Goal: Task Accomplishment & Management: Complete application form

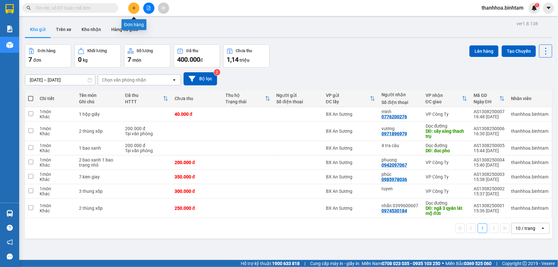
click at [134, 8] on icon "plus" at bounding box center [134, 8] width 0 height 4
click at [132, 6] on icon "plus" at bounding box center [134, 8] width 4 height 4
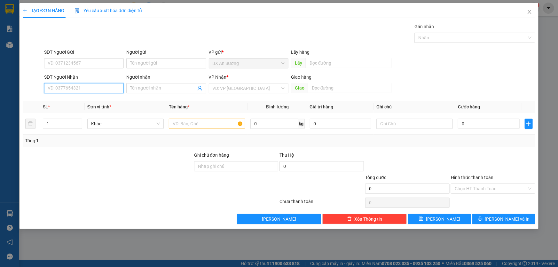
click at [93, 87] on input "SĐT Người Nhận" at bounding box center [84, 88] width 80 height 10
type input "0908753400"
click at [138, 90] on input "Người nhận" at bounding box center [163, 88] width 66 height 7
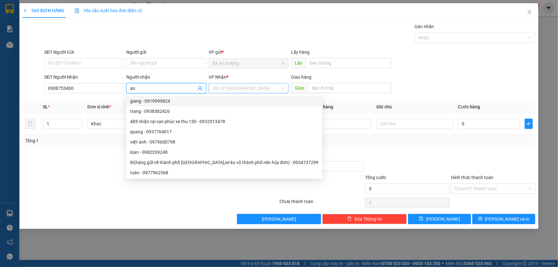
click at [286, 90] on div "VD: VP [GEOGRAPHIC_DATA]" at bounding box center [249, 88] width 80 height 10
type input "an"
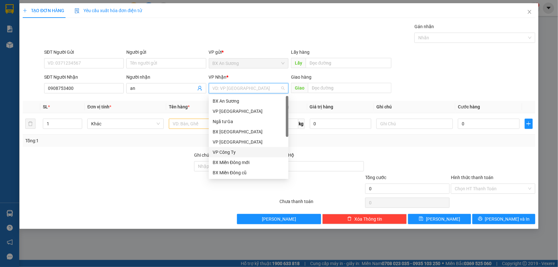
click at [233, 153] on div "VP Công Ty" at bounding box center [249, 152] width 72 height 7
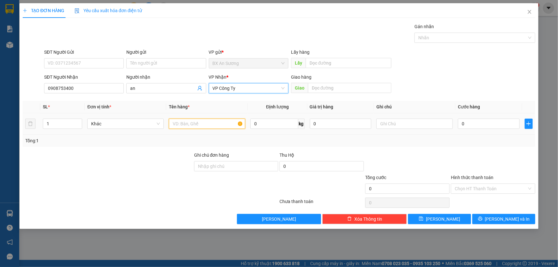
click at [201, 122] on input "text" at bounding box center [207, 124] width 76 height 10
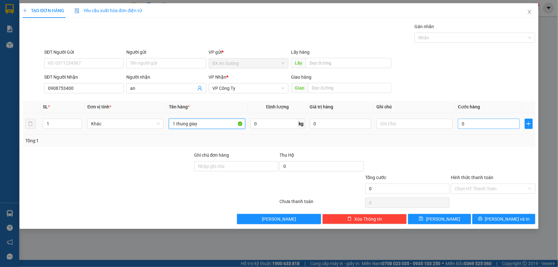
type input "1 thung giay"
click at [484, 121] on input "0" at bounding box center [489, 124] width 62 height 10
type input "8"
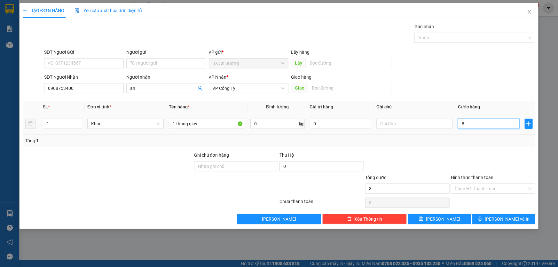
type input "80"
type input "800"
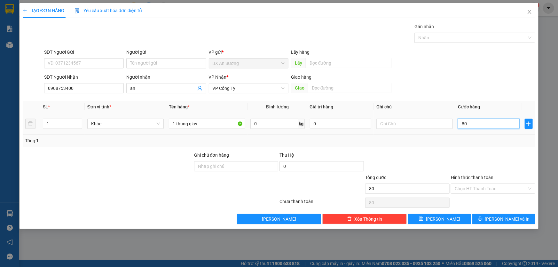
type input "800"
type input "8.000"
type input "80.000"
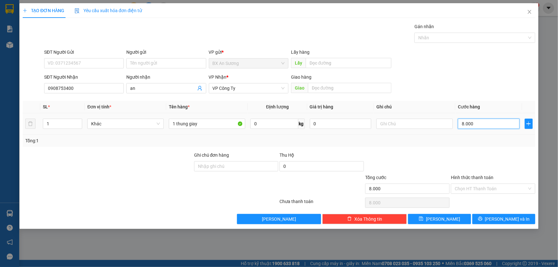
type input "80.000"
click at [500, 220] on span "[PERSON_NAME] và In" at bounding box center [507, 219] width 45 height 7
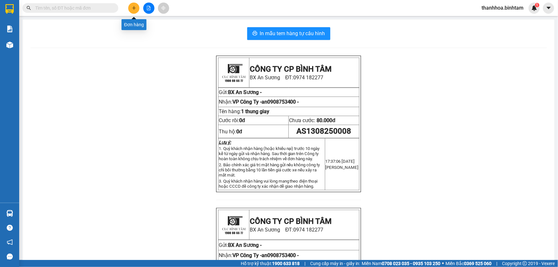
click at [135, 8] on icon "plus" at bounding box center [134, 8] width 4 height 4
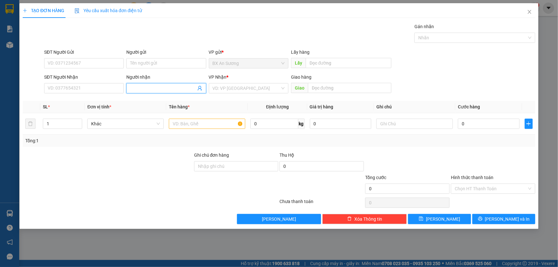
click at [138, 86] on input "Người nhận" at bounding box center [163, 88] width 66 height 7
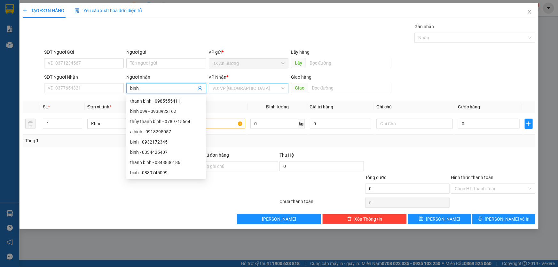
click at [282, 88] on div "VD: VP [GEOGRAPHIC_DATA]" at bounding box center [249, 88] width 80 height 10
type input "binh"
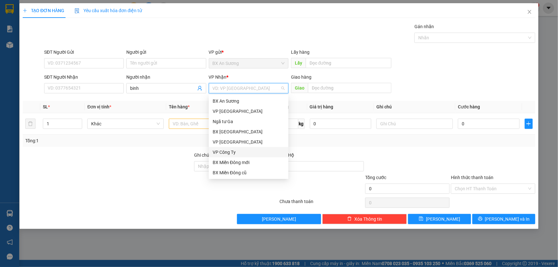
click at [228, 152] on div "VP Công Ty" at bounding box center [249, 152] width 72 height 7
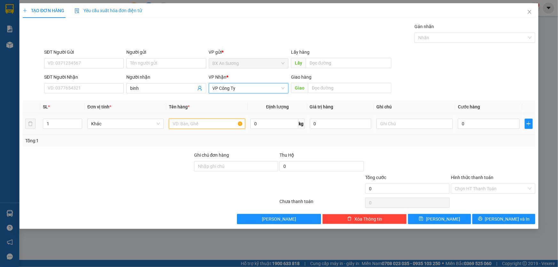
click at [179, 125] on input "text" at bounding box center [207, 124] width 76 height 10
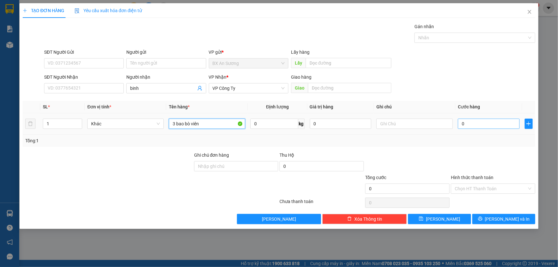
type input "3 bao bò viên"
click at [471, 123] on input "0" at bounding box center [489, 124] width 62 height 10
type input "3"
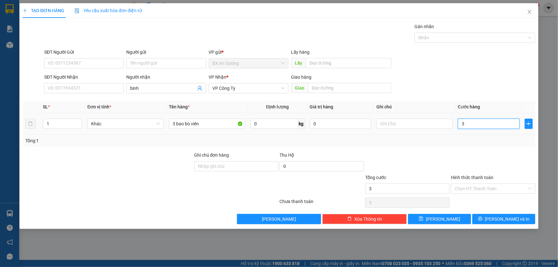
type input "30"
type input "300"
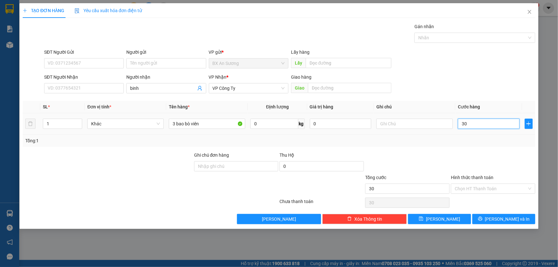
type input "300"
type input "3.000"
type input "30.000"
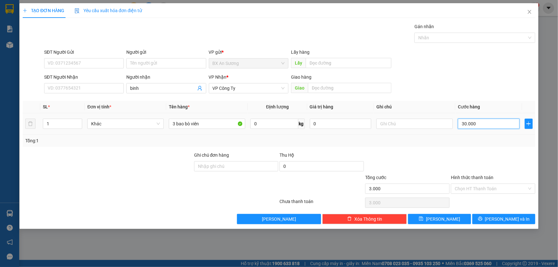
type input "30.000"
type input "300.000"
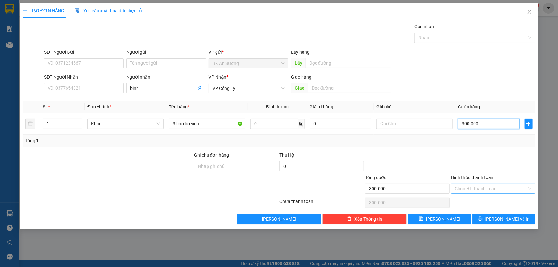
type input "300.000"
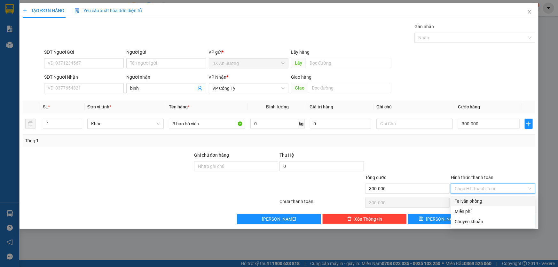
click at [497, 185] on input "Hình thức thanh toán" at bounding box center [491, 189] width 72 height 10
click at [489, 223] on div "Chuyển khoản" at bounding box center [493, 221] width 77 height 7
type input "0"
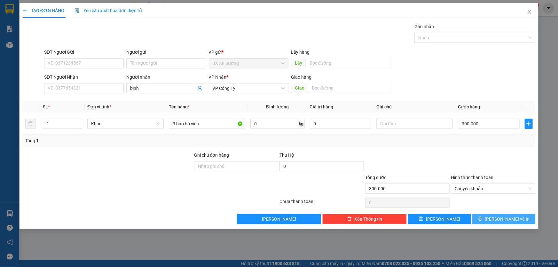
click at [483, 217] on icon "printer" at bounding box center [480, 219] width 4 height 4
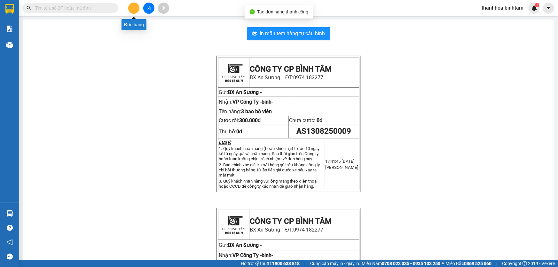
click at [131, 7] on button at bounding box center [133, 8] width 11 height 11
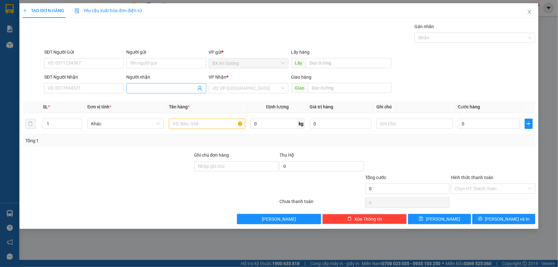
click at [141, 90] on input "Người nhận" at bounding box center [163, 88] width 66 height 7
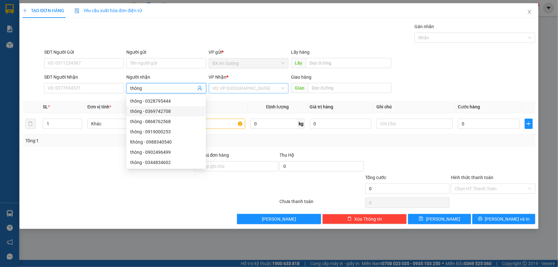
click at [280, 89] on div "VD: VP [GEOGRAPHIC_DATA]" at bounding box center [249, 88] width 80 height 10
type input "thông"
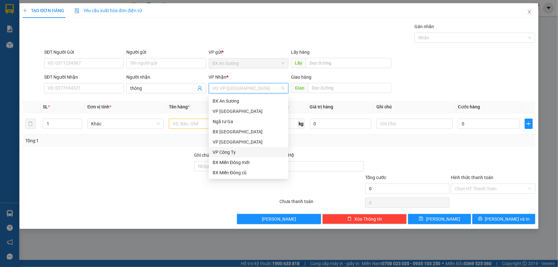
click at [236, 153] on div "VP Công Ty" at bounding box center [249, 152] width 72 height 7
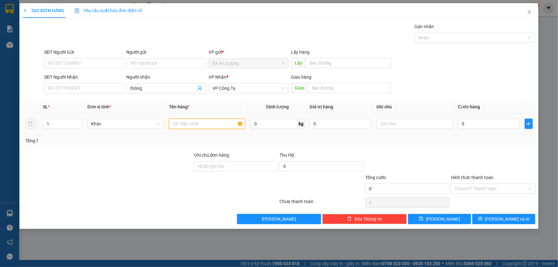
click at [205, 122] on input "text" at bounding box center [207, 124] width 76 height 10
type input "1 bao bò viên"
click at [477, 125] on input "0" at bounding box center [489, 124] width 62 height 10
type input "1"
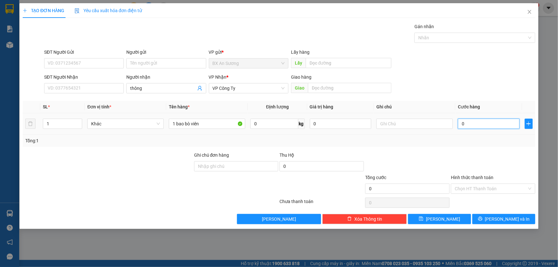
type input "1"
type input "10"
type input "100"
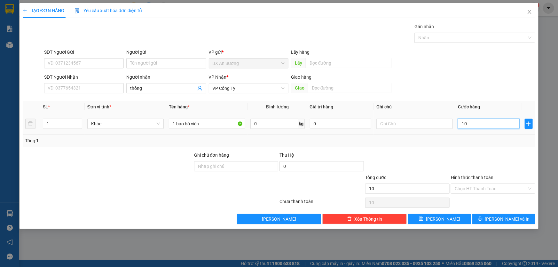
type input "100"
type input "1.000"
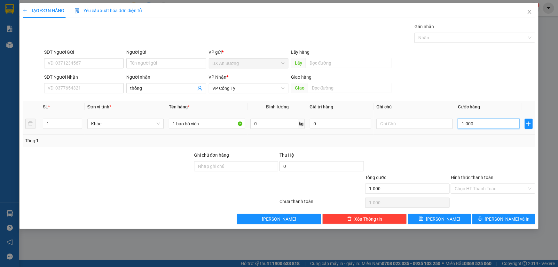
type input "10.000"
type input "100.000"
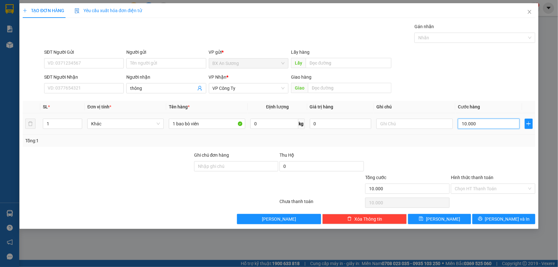
type input "100.000"
click at [527, 188] on div "Chọn HT Thanh Toán" at bounding box center [493, 189] width 84 height 10
type input "100.000"
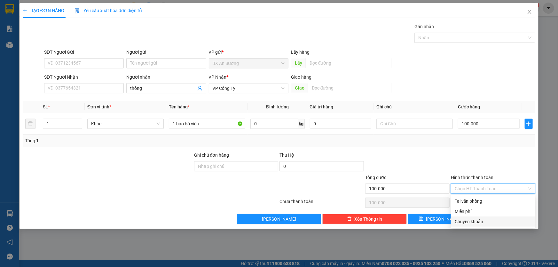
click at [477, 223] on div "Chuyển khoản" at bounding box center [493, 221] width 77 height 7
type input "0"
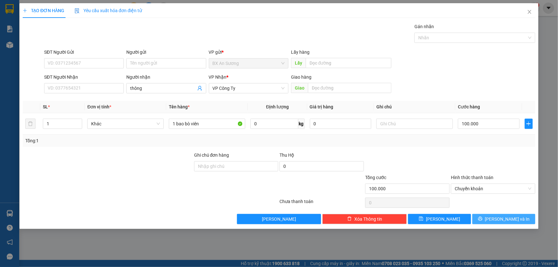
click at [483, 217] on icon "printer" at bounding box center [480, 219] width 4 height 4
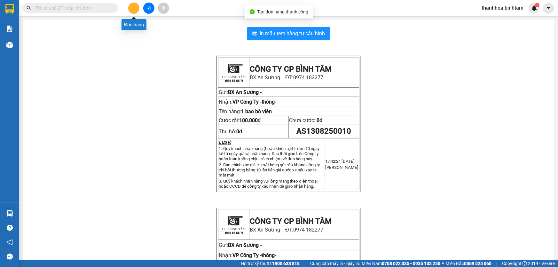
click at [131, 6] on button at bounding box center [133, 8] width 11 height 11
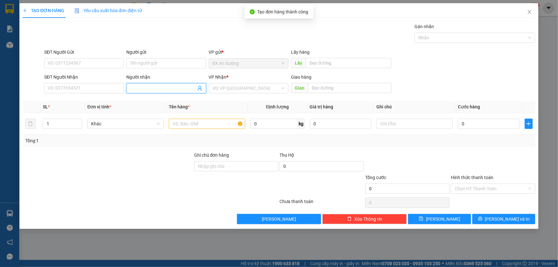
click at [144, 86] on input "Người nhận" at bounding box center [163, 88] width 66 height 7
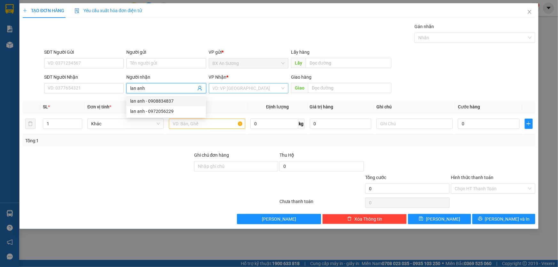
click at [285, 90] on div "VD: VP [GEOGRAPHIC_DATA]" at bounding box center [249, 88] width 80 height 10
type input "lan anh"
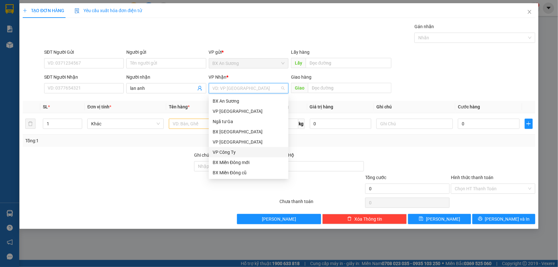
click at [251, 153] on div "VP Công Ty" at bounding box center [249, 152] width 72 height 7
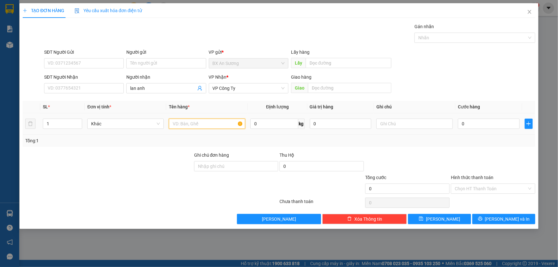
click at [202, 122] on input "text" at bounding box center [207, 124] width 76 height 10
type input "1 bao bò viên"
click at [477, 123] on input "0" at bounding box center [489, 124] width 62 height 10
type input "1"
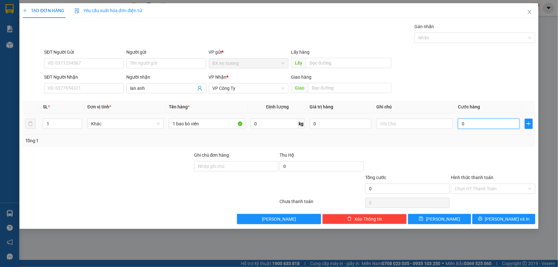
type input "1"
type input "1-"
type input "0"
type input "1"
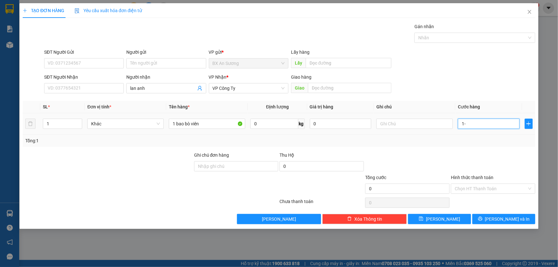
type input "1"
type input "10"
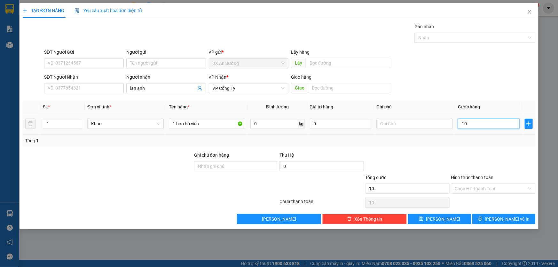
type input "100"
type input "1.000"
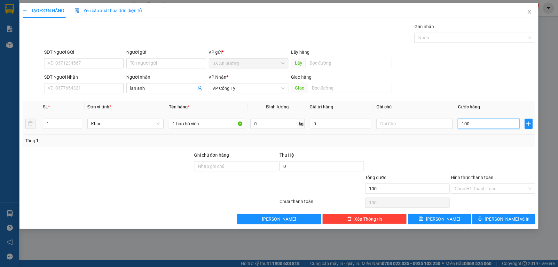
type input "1.000"
type input "10.000"
type input "100.000"
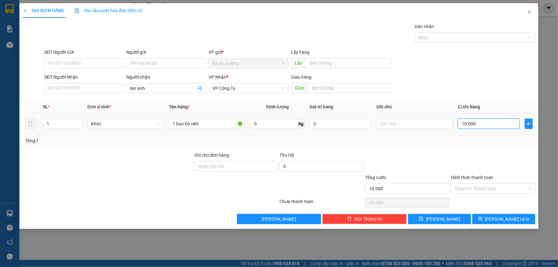
type input "100.000"
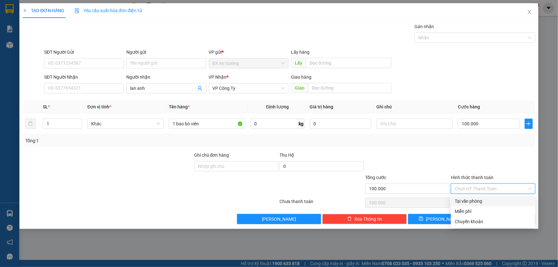
click at [526, 188] on input "Hình thức thanh toán" at bounding box center [491, 189] width 72 height 10
click at [496, 221] on div "Chuyển khoản" at bounding box center [493, 221] width 77 height 7
type input "0"
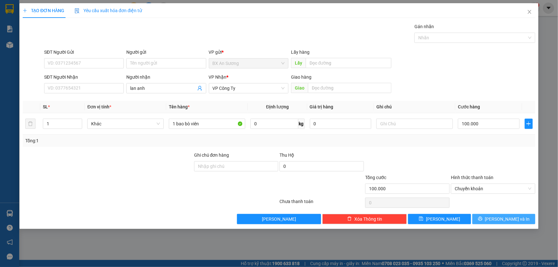
click at [482, 221] on icon "printer" at bounding box center [480, 219] width 4 height 4
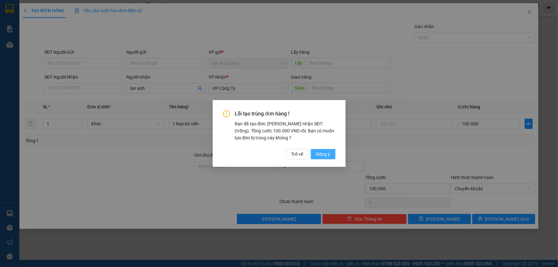
click at [313, 156] on button "Đồng ý" at bounding box center [323, 154] width 24 height 10
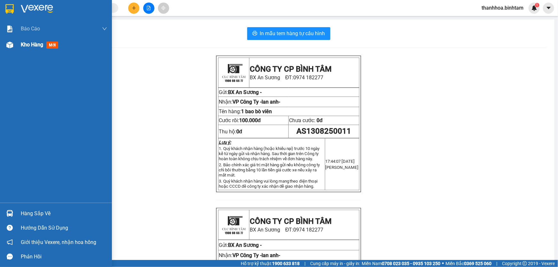
click at [52, 45] on span "mới" at bounding box center [52, 45] width 12 height 7
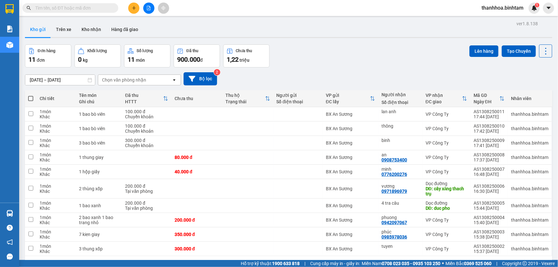
click at [31, 98] on span at bounding box center [30, 98] width 5 height 5
click at [31, 95] on input "checkbox" at bounding box center [31, 95] width 0 height 0
checkbox input "true"
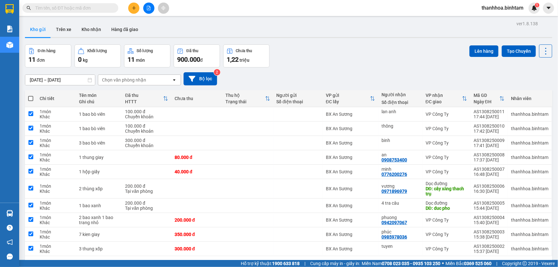
checkbox input "true"
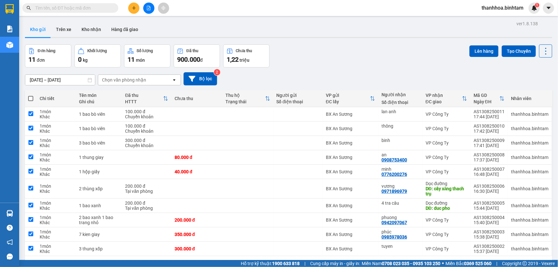
checkbox input "true"
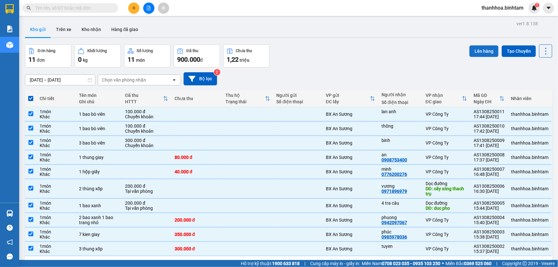
click at [477, 52] on button "Lên hàng" at bounding box center [483, 51] width 29 height 12
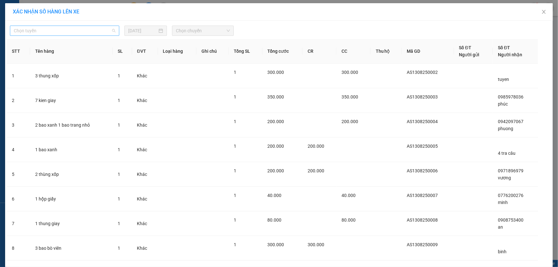
click at [109, 31] on span "Chọn tuyến" at bounding box center [65, 31] width 102 height 10
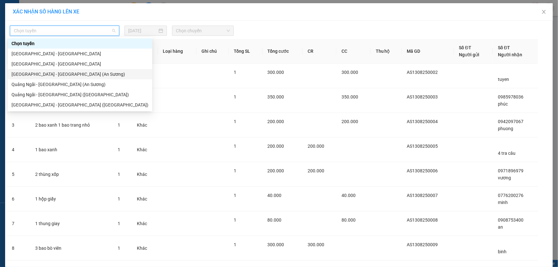
click at [76, 73] on div "[GEOGRAPHIC_DATA] - [GEOGRAPHIC_DATA] (An Sương)" at bounding box center [80, 74] width 137 height 7
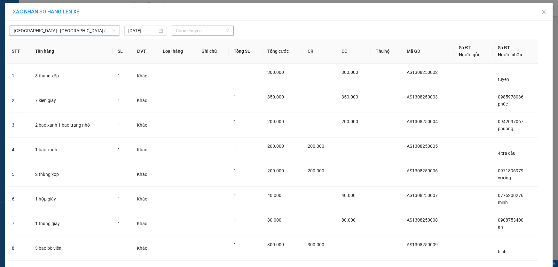
click at [227, 28] on span "Chọn chuyến" at bounding box center [203, 31] width 54 height 10
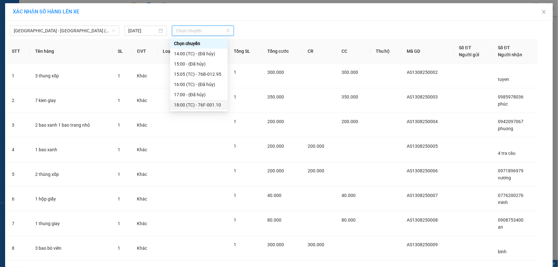
click at [217, 106] on div "18:00 (TC) - 76F-001.10" at bounding box center [199, 104] width 50 height 7
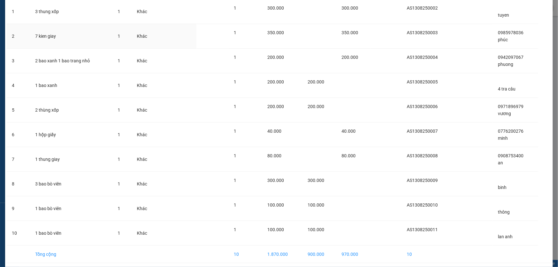
scroll to position [93, 0]
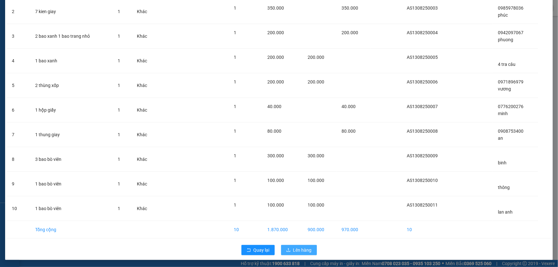
click at [298, 251] on span "Lên hàng" at bounding box center [302, 250] width 19 height 7
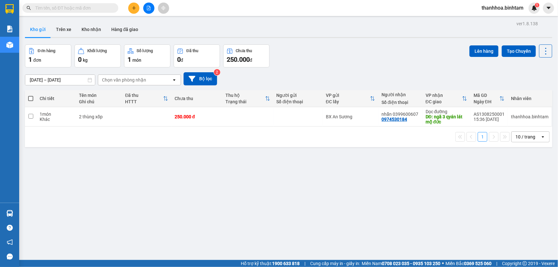
click at [29, 98] on span at bounding box center [30, 98] width 5 height 5
click at [31, 95] on input "checkbox" at bounding box center [31, 95] width 0 height 0
checkbox input "true"
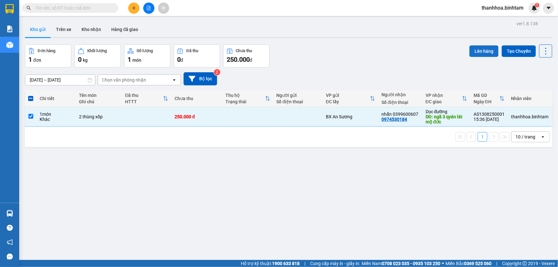
click at [470, 54] on button "Lên hàng" at bounding box center [483, 51] width 29 height 12
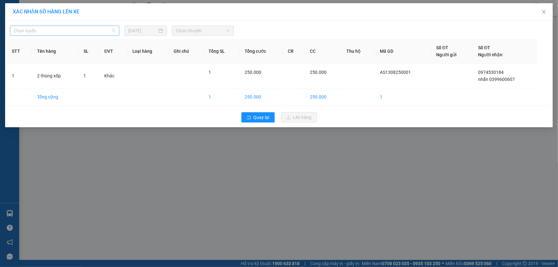
click at [118, 28] on div "Chọn tuyến" at bounding box center [64, 31] width 109 height 10
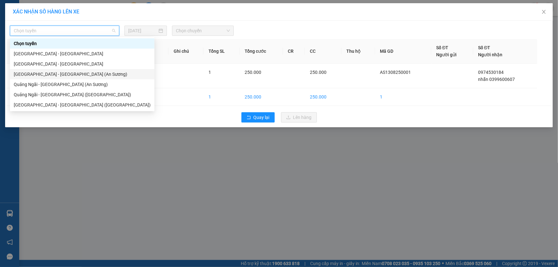
click at [84, 74] on div "[GEOGRAPHIC_DATA] - [GEOGRAPHIC_DATA] (An Sương)" at bounding box center [82, 74] width 137 height 7
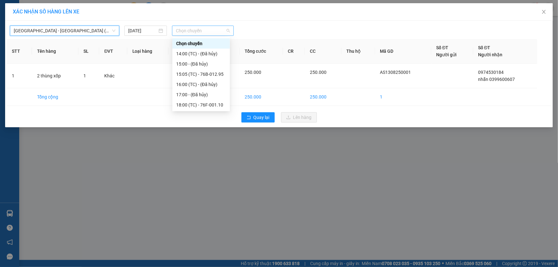
click at [228, 29] on span "Chọn chuyến" at bounding box center [203, 31] width 54 height 10
click at [213, 103] on div "18:00 (TC) - 76F-001.10" at bounding box center [201, 104] width 50 height 7
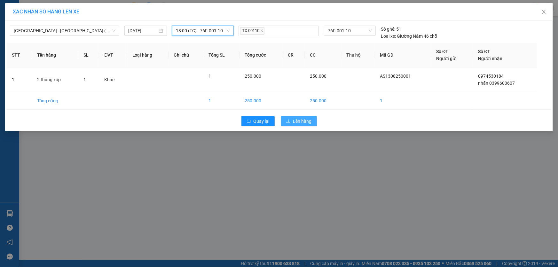
click at [288, 122] on icon "upload" at bounding box center [289, 121] width 4 height 4
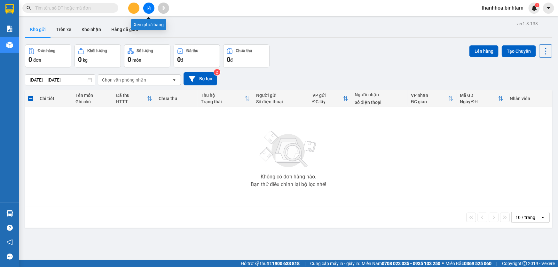
click at [149, 8] on icon "file-add" at bounding box center [148, 8] width 4 height 4
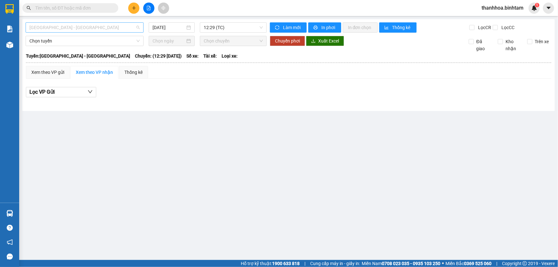
click at [139, 23] on span "[GEOGRAPHIC_DATA] - [GEOGRAPHIC_DATA]" at bounding box center [84, 28] width 110 height 10
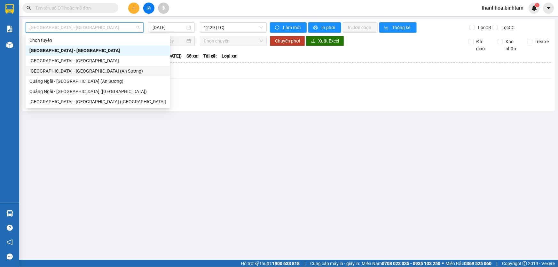
click at [90, 70] on div "[GEOGRAPHIC_DATA] - [GEOGRAPHIC_DATA] (An Sương)" at bounding box center [97, 70] width 137 height 7
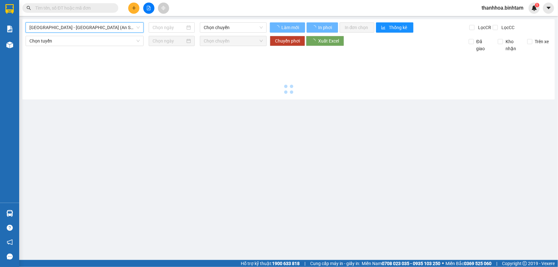
type input "[DATE]"
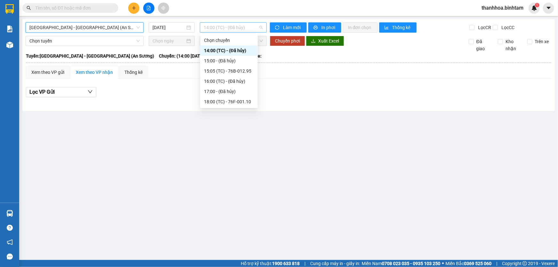
click at [264, 26] on div "14:00 (TC) - (Đã hủy)" at bounding box center [233, 27] width 67 height 10
click at [241, 100] on div "18:00 (TC) - 76F-001.10" at bounding box center [229, 101] width 50 height 7
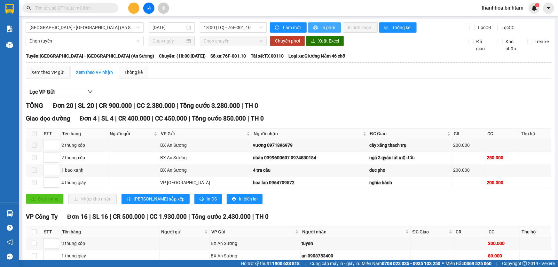
click at [327, 28] on span "In phơi" at bounding box center [328, 27] width 15 height 7
click at [63, 71] on div "Xem theo VP gửi" at bounding box center [47, 72] width 33 height 7
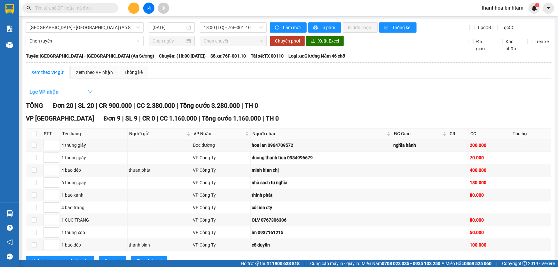
click at [90, 89] on span "button" at bounding box center [90, 92] width 5 height 8
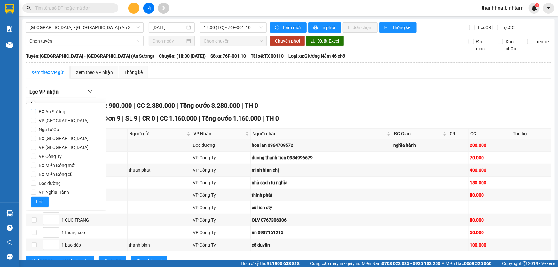
click at [34, 111] on input "BX An Sương" at bounding box center [33, 111] width 5 height 5
checkbox input "true"
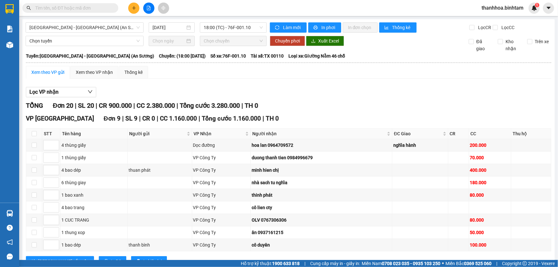
click at [254, 85] on div "Lọc VP nhận TỔNG Đơn 20 | SL 20 | CR 900.000 | CC 2.380.000 | Tổng cước 3.280.0…" at bounding box center [288, 272] width 525 height 376
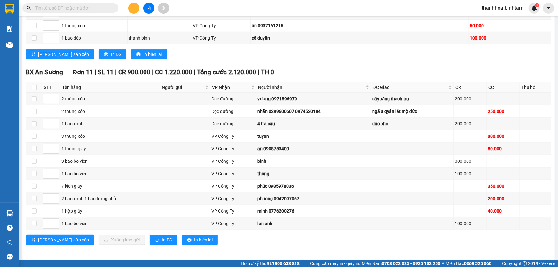
scroll to position [208, 0]
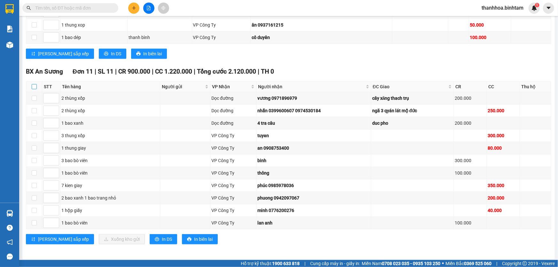
click at [35, 84] on input "checkbox" at bounding box center [34, 86] width 5 height 5
checkbox input "true"
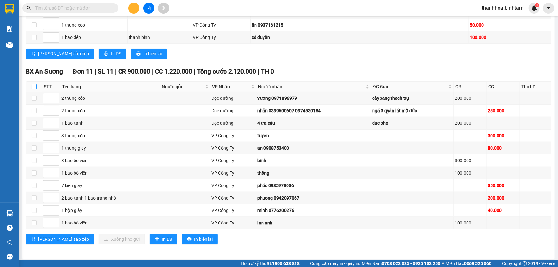
checkbox input "true"
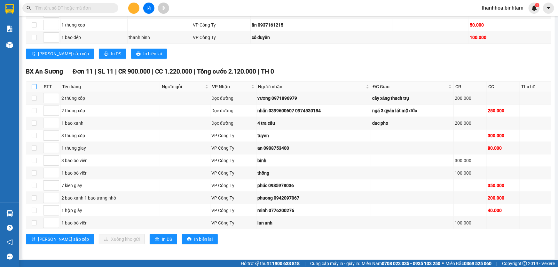
checkbox input "true"
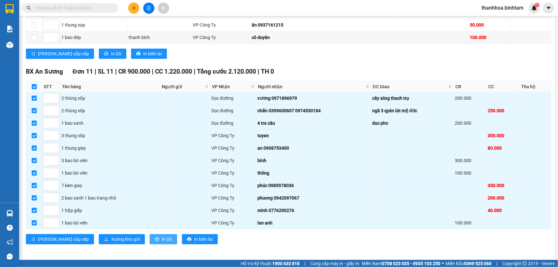
click at [162, 239] on span "In DS" at bounding box center [167, 239] width 10 height 7
